Goal: Transaction & Acquisition: Purchase product/service

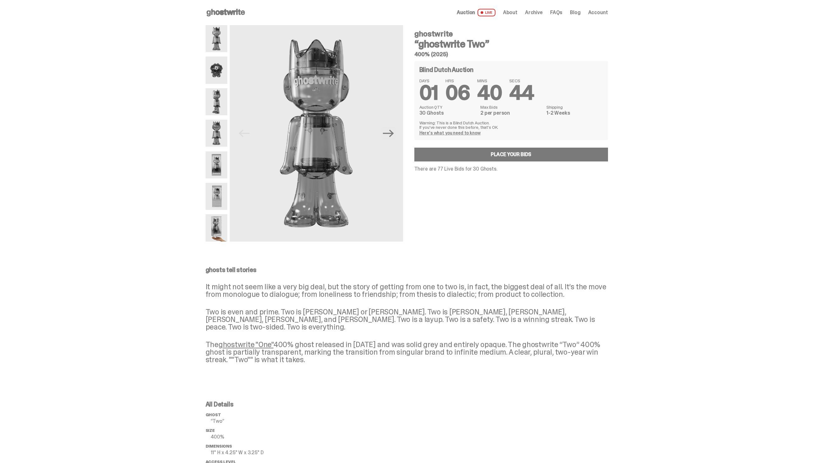
click at [223, 131] on img at bounding box center [217, 133] width 22 height 27
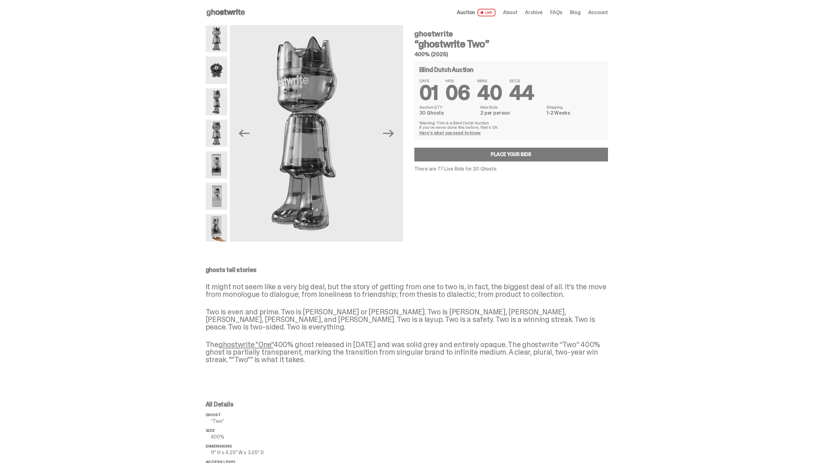
click at [225, 168] on img at bounding box center [217, 164] width 22 height 27
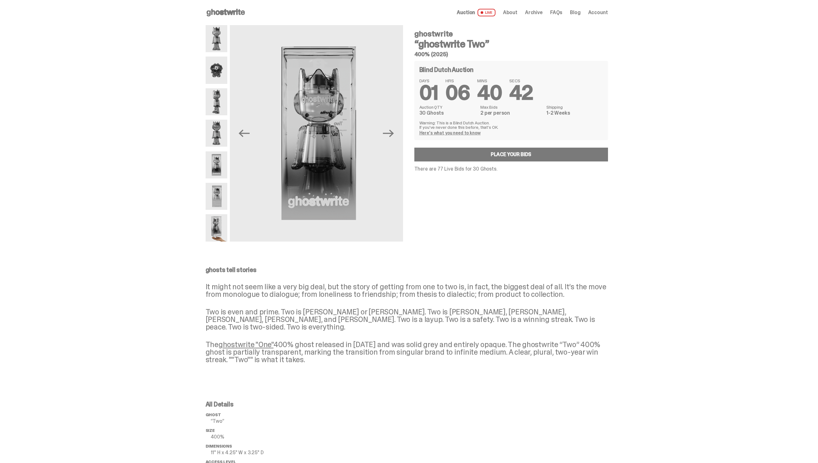
click at [217, 191] on img at bounding box center [217, 196] width 22 height 27
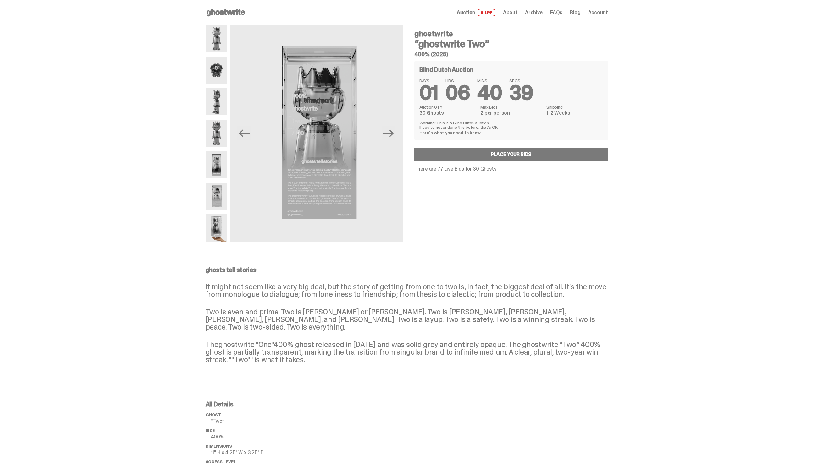
click at [217, 73] on img at bounding box center [217, 70] width 22 height 27
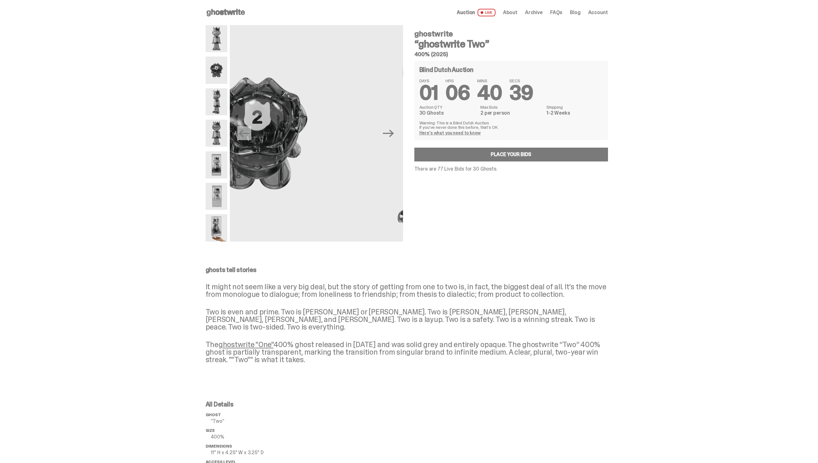
click at [220, 36] on img at bounding box center [217, 38] width 22 height 27
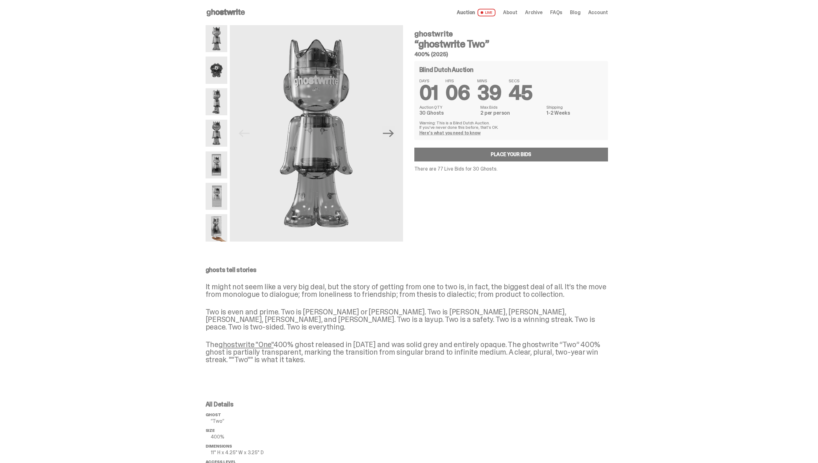
click at [214, 127] on img at bounding box center [217, 133] width 22 height 27
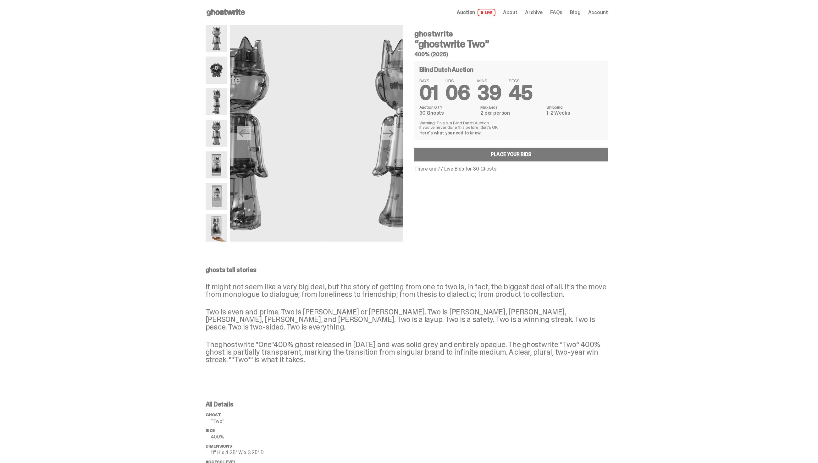
click at [210, 225] on img at bounding box center [217, 227] width 22 height 27
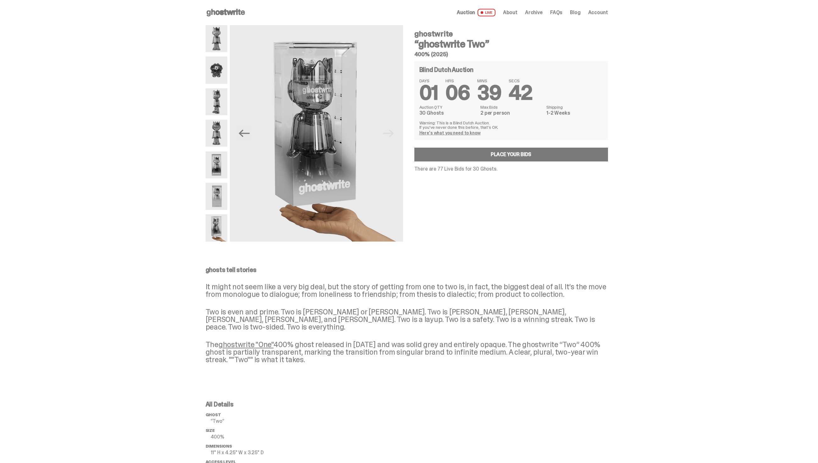
click at [225, 39] on img at bounding box center [217, 38] width 22 height 27
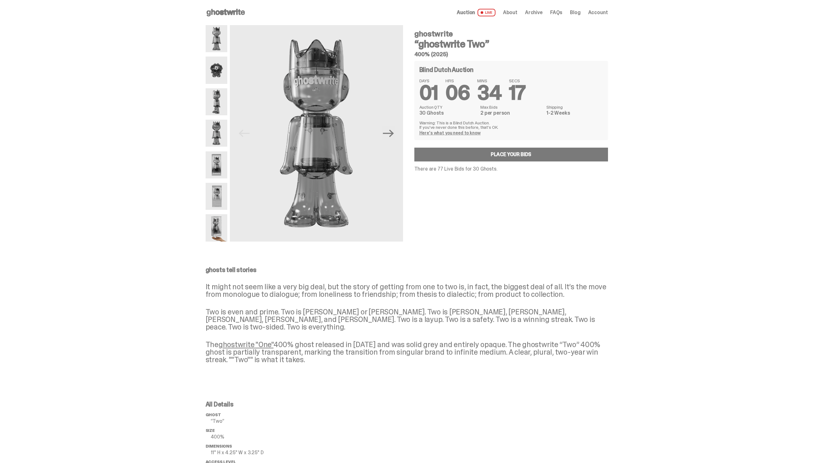
click at [223, 95] on img at bounding box center [217, 101] width 22 height 27
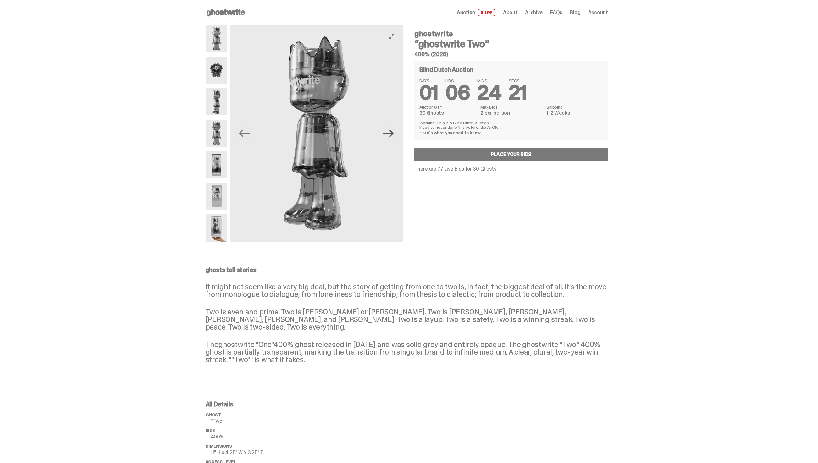
click at [390, 136] on icon "Next" at bounding box center [388, 133] width 11 height 11
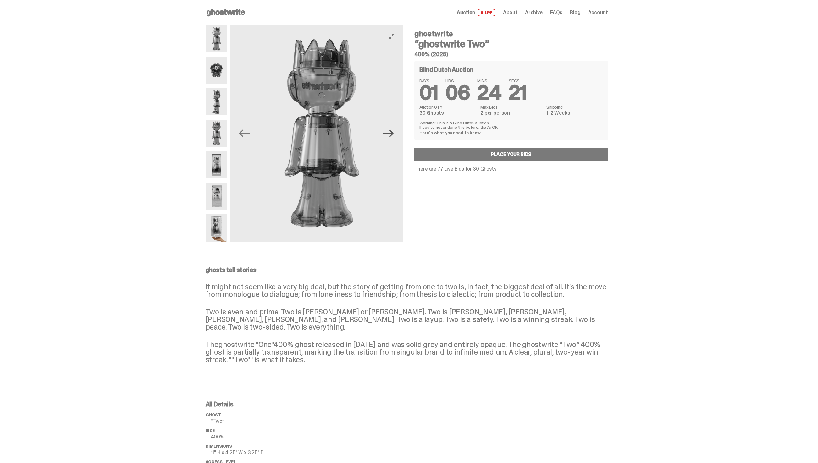
click at [390, 136] on icon "Next" at bounding box center [388, 133] width 11 height 11
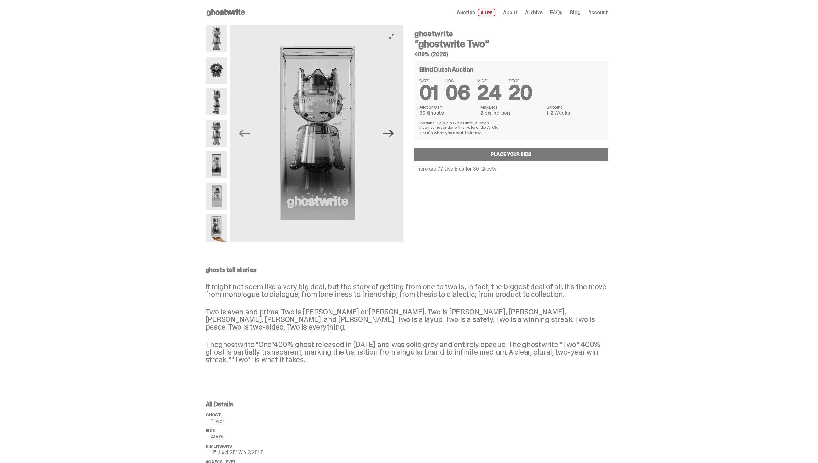
click at [390, 136] on icon "Next" at bounding box center [388, 133] width 11 height 11
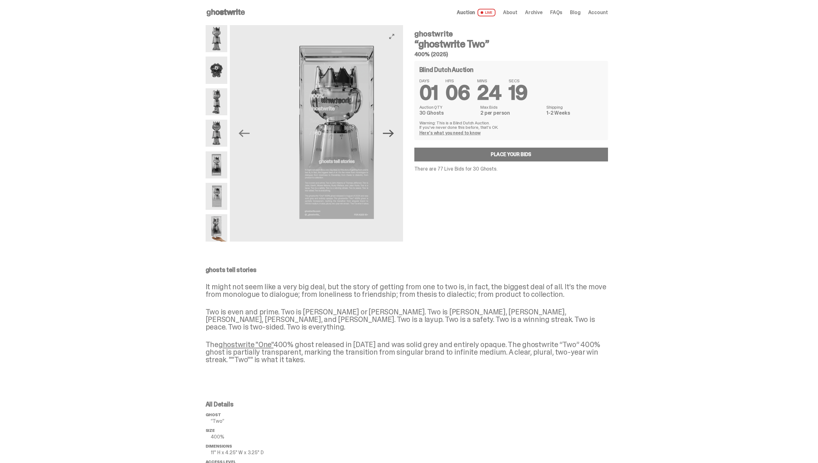
click at [390, 136] on icon "Next" at bounding box center [388, 133] width 11 height 11
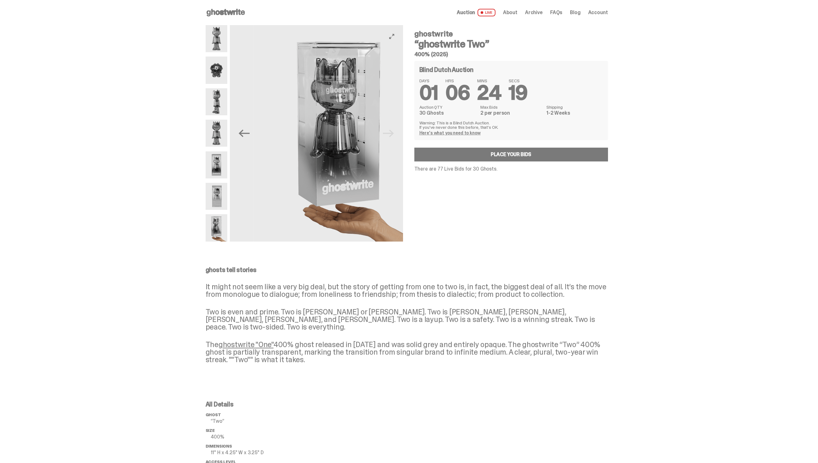
click at [390, 136] on img at bounding box center [339, 133] width 173 height 217
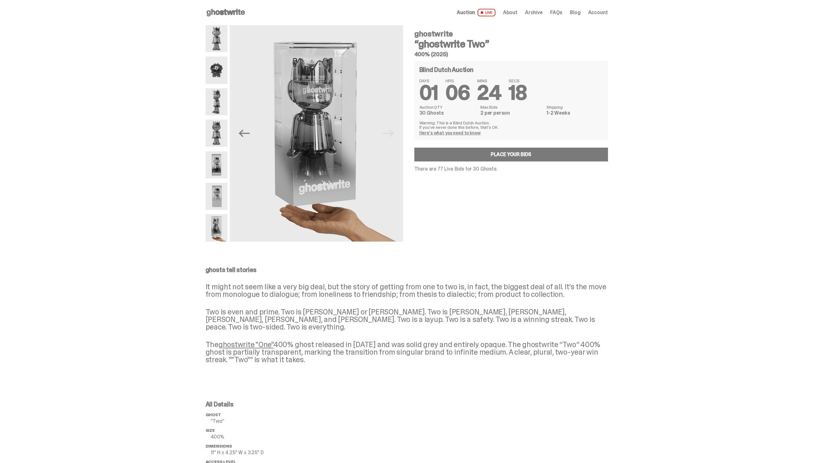
click at [213, 44] on img at bounding box center [217, 38] width 22 height 27
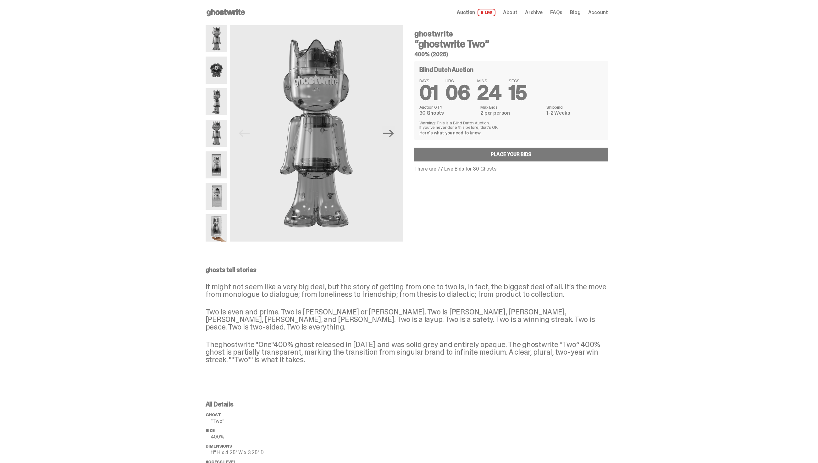
click at [209, 80] on img at bounding box center [217, 70] width 22 height 27
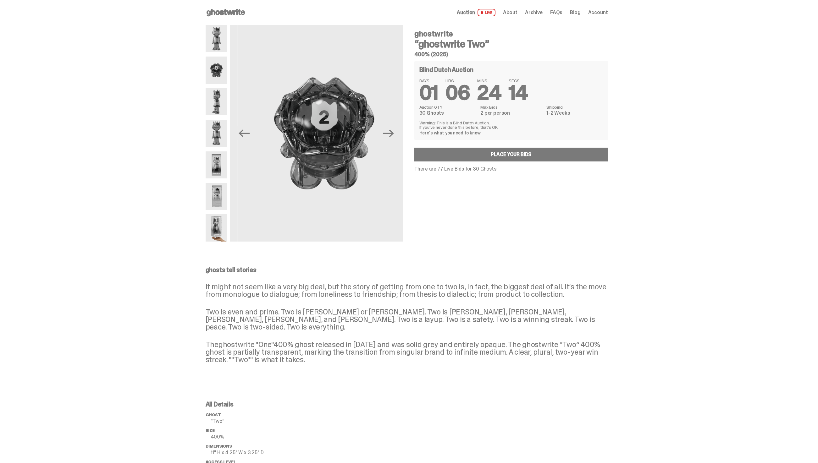
click at [221, 106] on img at bounding box center [217, 101] width 22 height 27
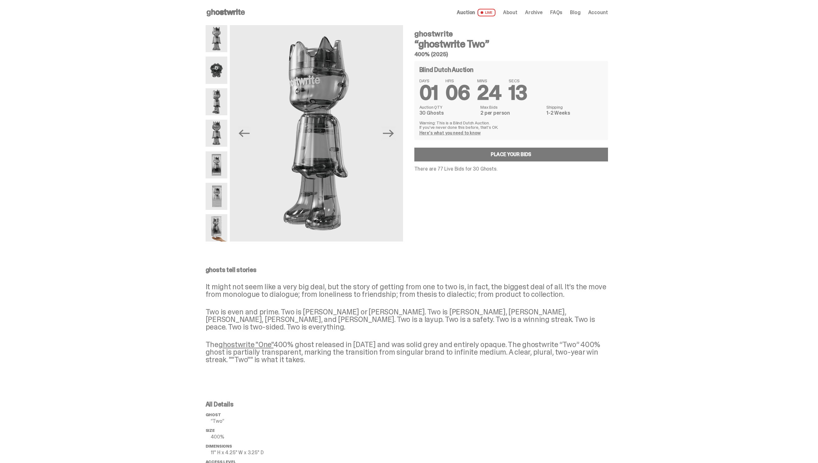
click at [218, 154] on img at bounding box center [217, 164] width 22 height 27
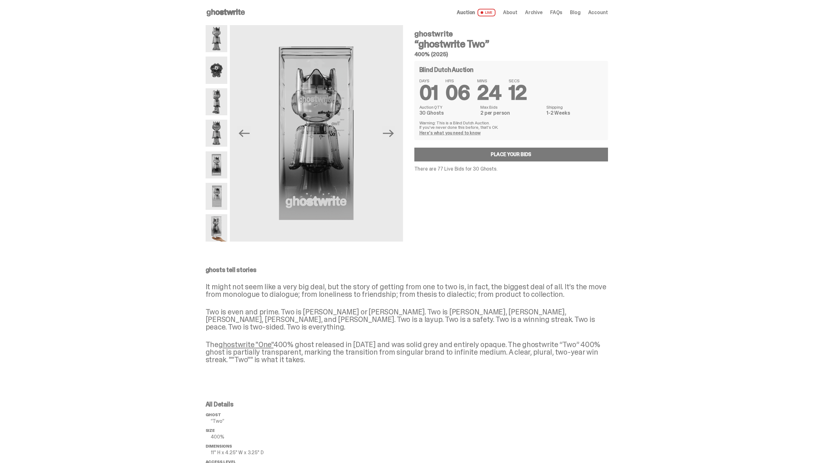
click at [214, 232] on img at bounding box center [217, 227] width 22 height 27
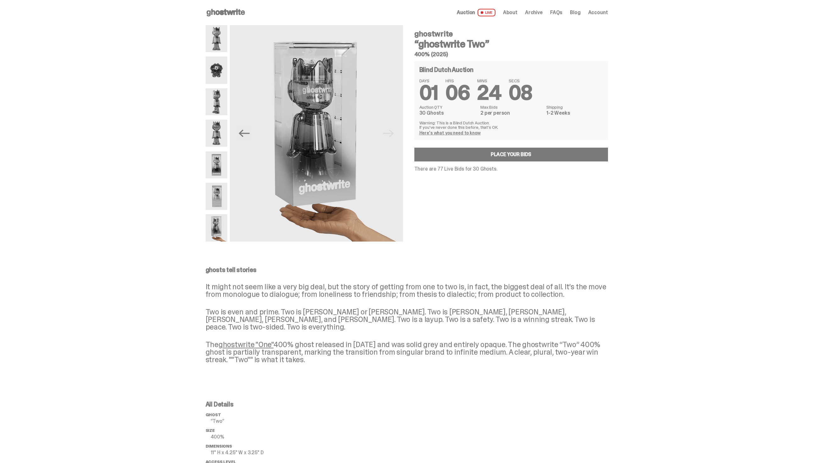
click at [218, 43] on img at bounding box center [217, 38] width 22 height 27
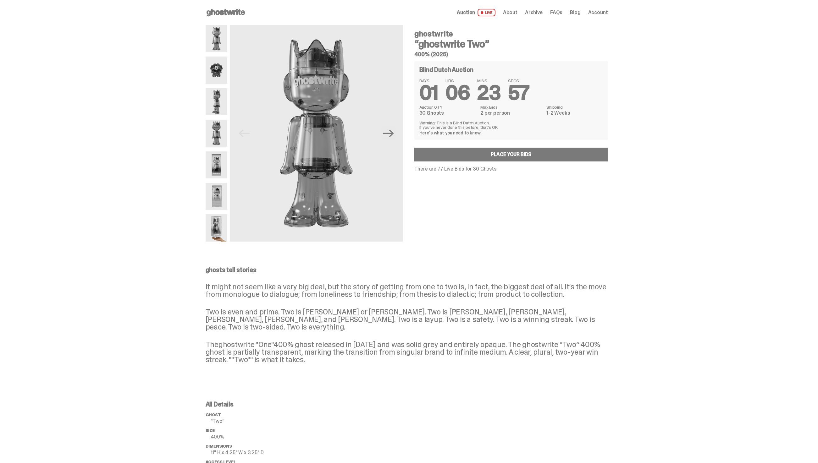
click at [224, 80] on img at bounding box center [217, 70] width 22 height 27
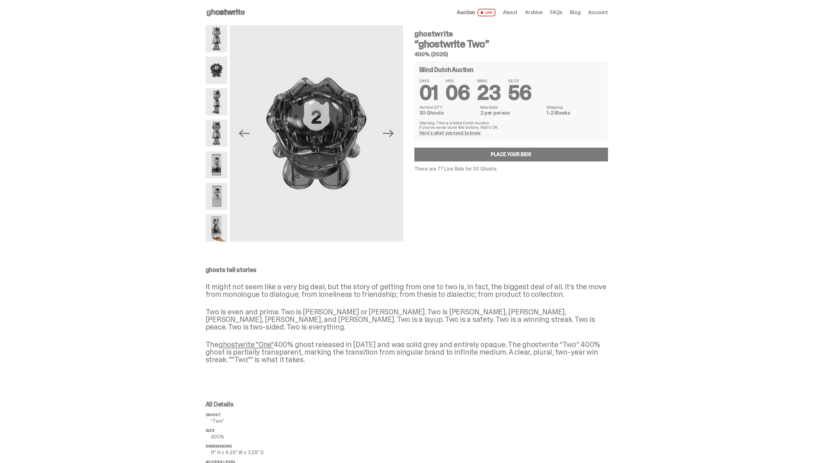
click at [221, 104] on img at bounding box center [217, 101] width 22 height 27
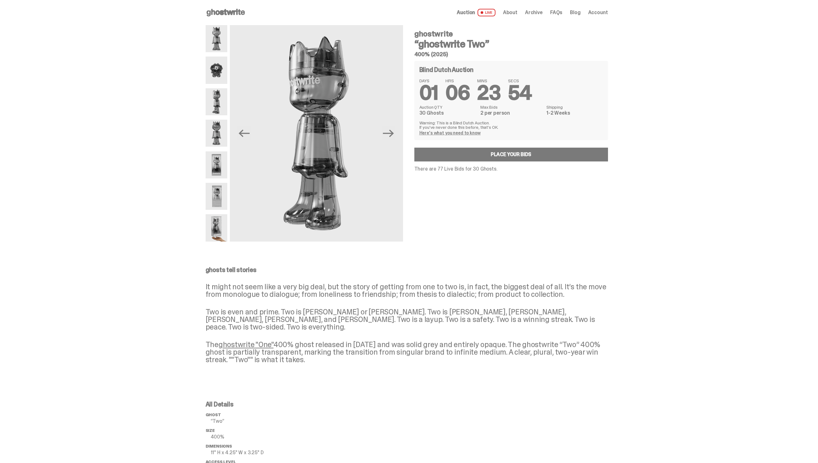
click at [215, 145] on img at bounding box center [217, 133] width 22 height 27
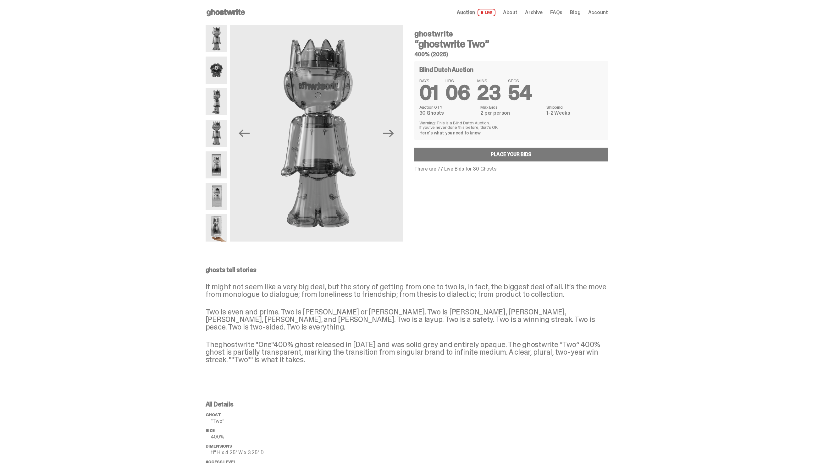
click at [218, 170] on img at bounding box center [217, 164] width 22 height 27
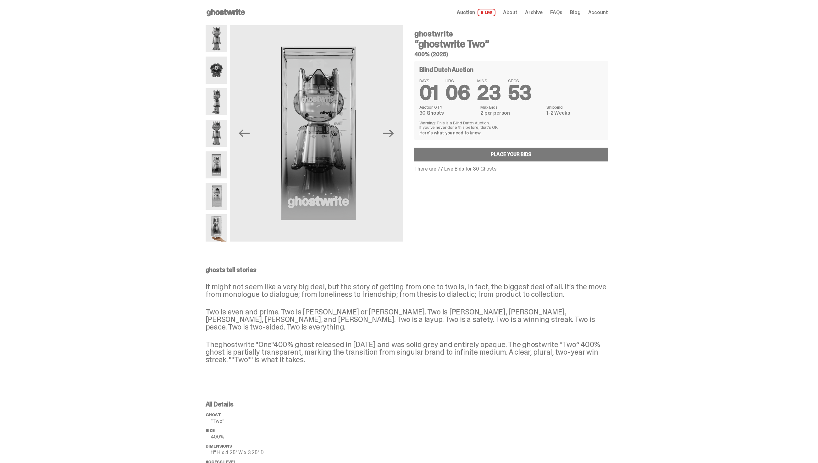
click at [215, 216] on img at bounding box center [217, 227] width 22 height 27
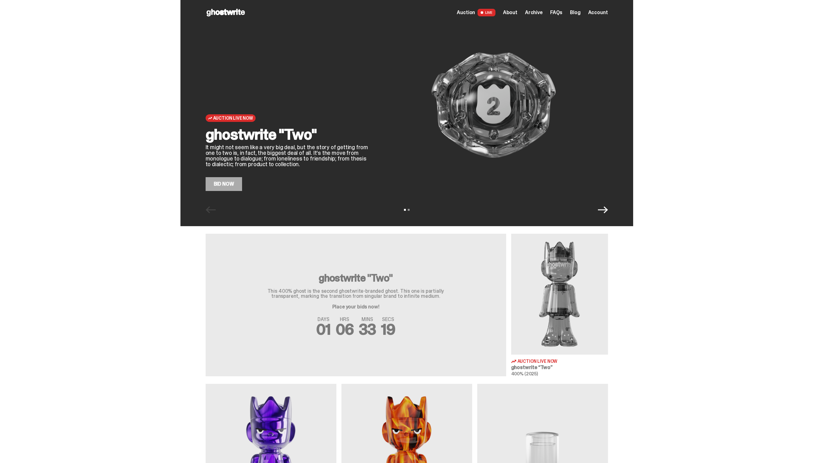
click at [601, 207] on icon "Next" at bounding box center [603, 210] width 10 height 10
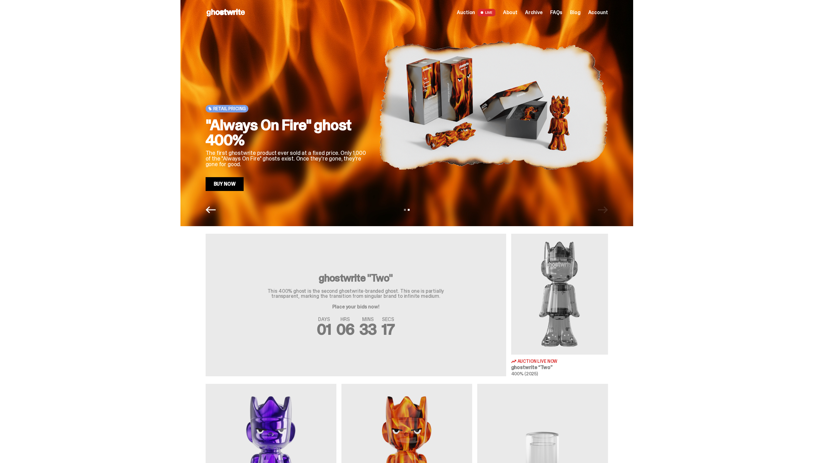
click at [212, 206] on icon "Previous" at bounding box center [211, 210] width 10 height 10
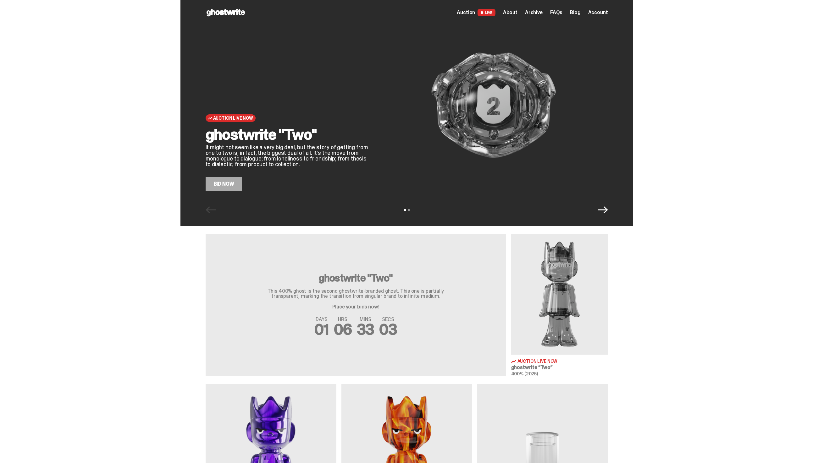
click at [606, 205] on icon "Next" at bounding box center [603, 210] width 10 height 10
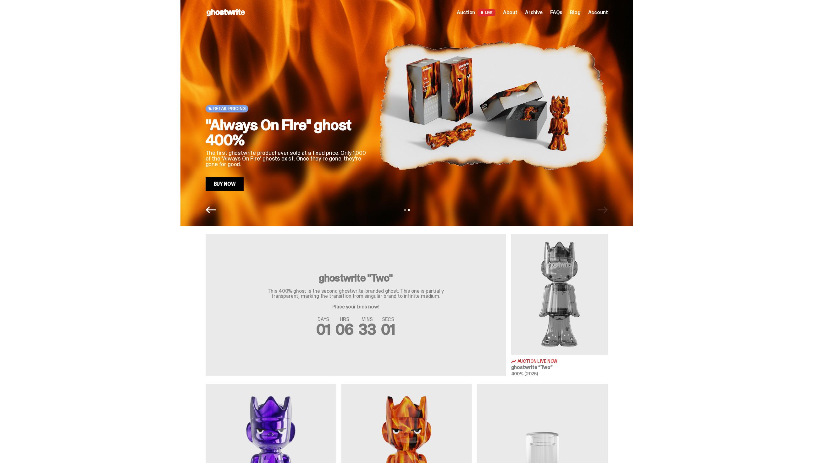
click at [212, 210] on icon "Previous" at bounding box center [211, 210] width 10 height 10
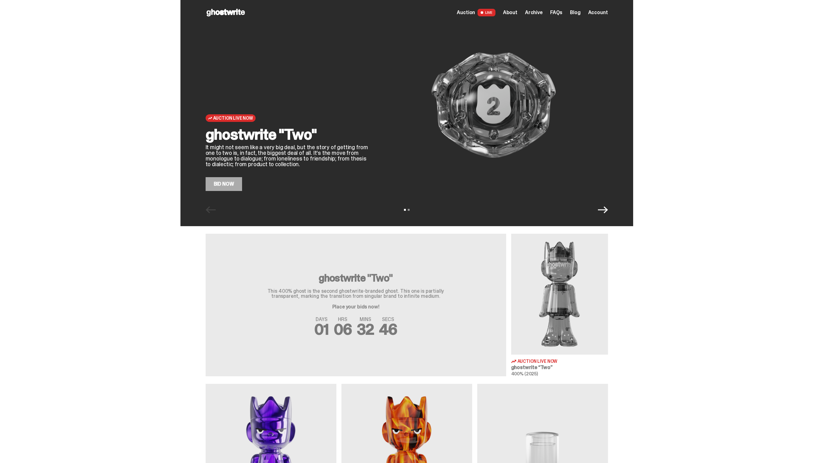
click at [233, 187] on link "Bid Now" at bounding box center [224, 184] width 37 height 14
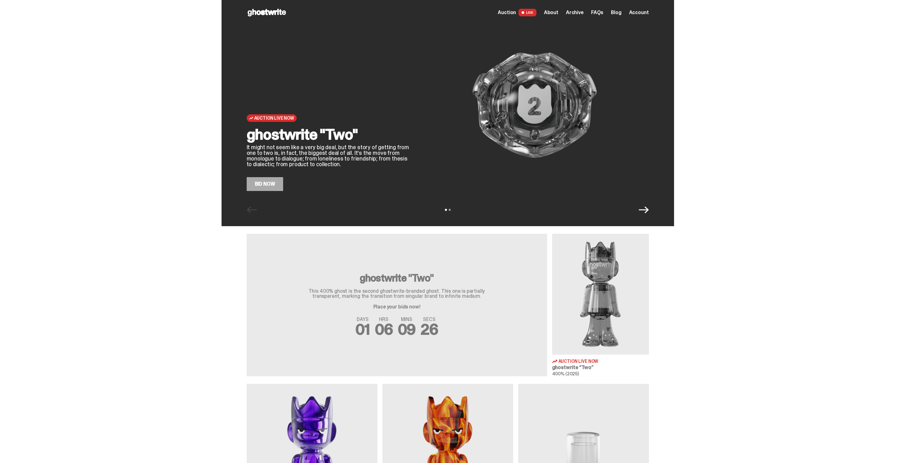
click at [581, 12] on span "Archive" at bounding box center [575, 12] width 18 height 5
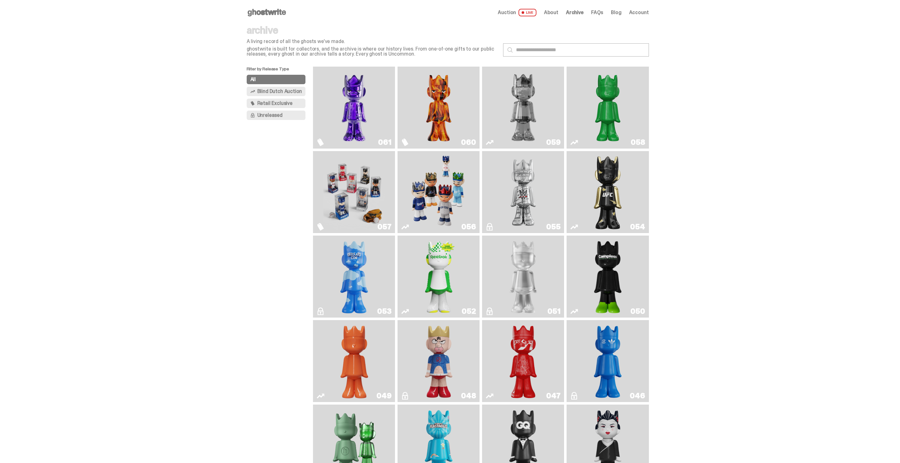
click at [464, 104] on img "Always On Fire" at bounding box center [439, 107] width 62 height 77
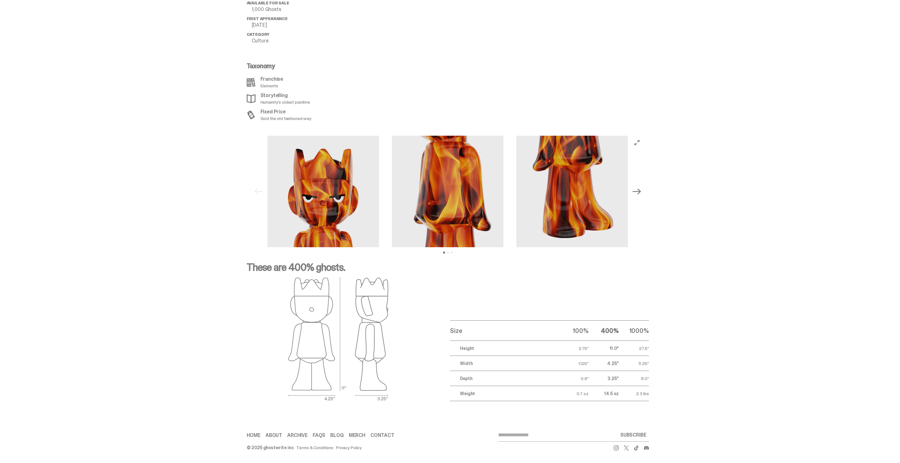
scroll to position [718, 0]
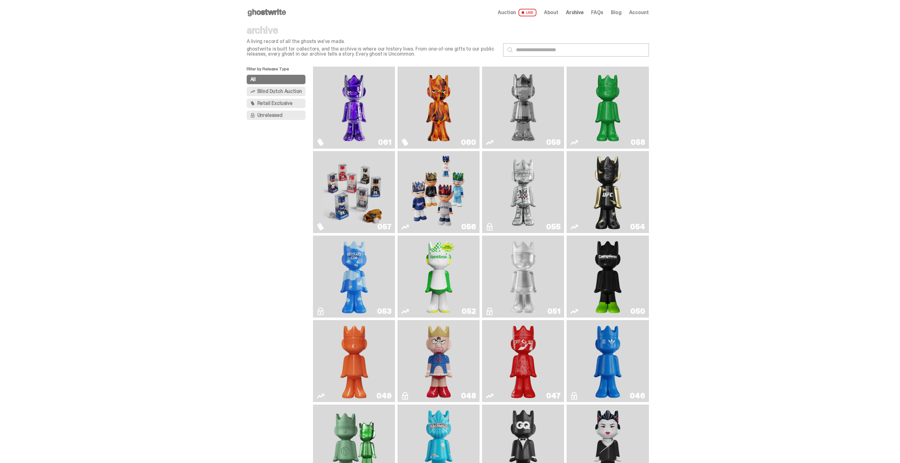
click at [530, 93] on img "Two" at bounding box center [524, 107] width 62 height 77
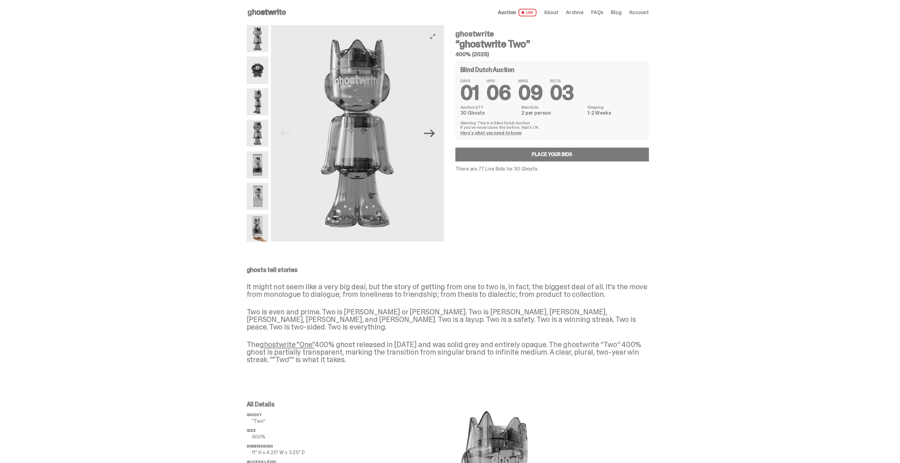
click at [428, 129] on icon "Next" at bounding box center [429, 133] width 11 height 11
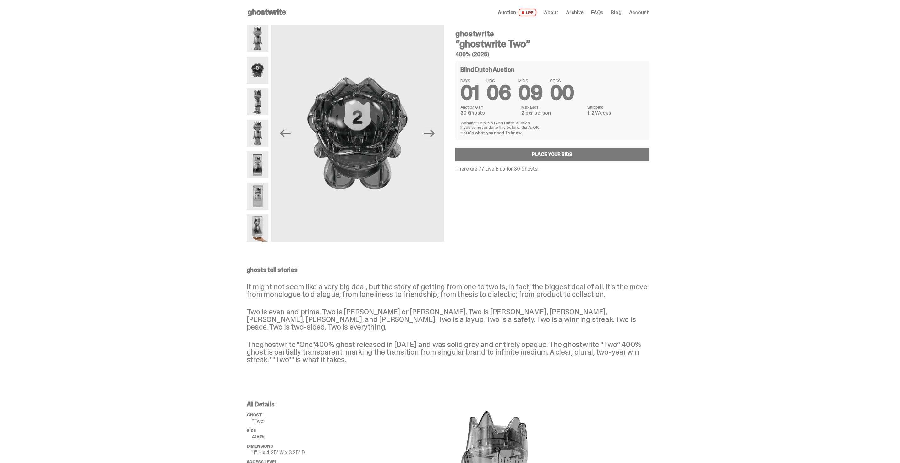
click at [258, 104] on img at bounding box center [258, 101] width 22 height 27
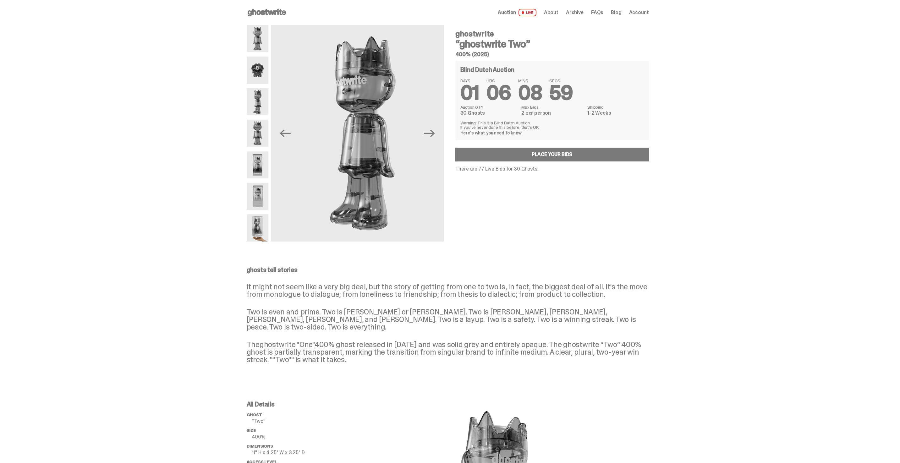
click at [259, 129] on img at bounding box center [258, 133] width 22 height 27
